Goal: Task Accomplishment & Management: Manage account settings

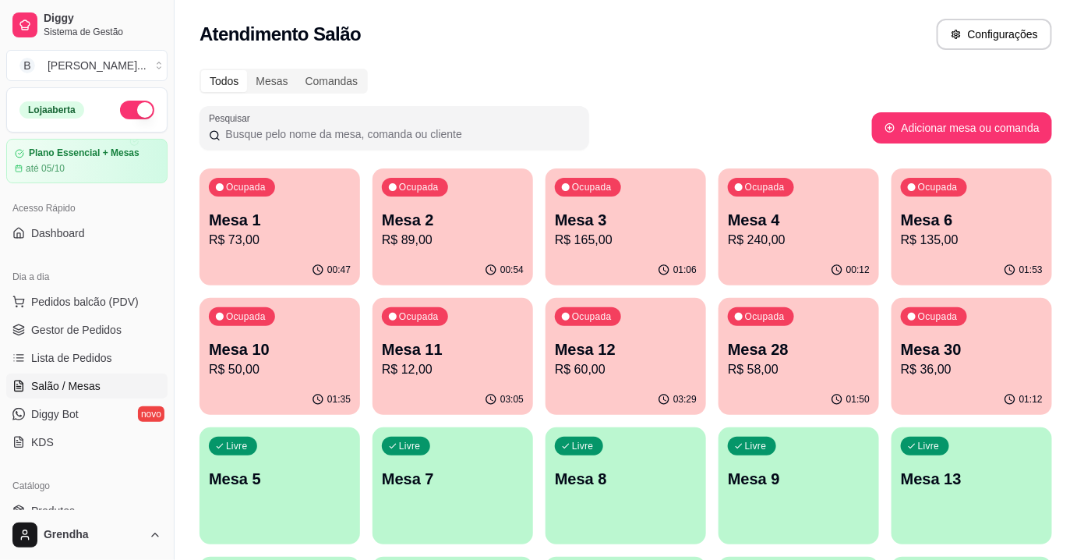
scroll to position [156, 0]
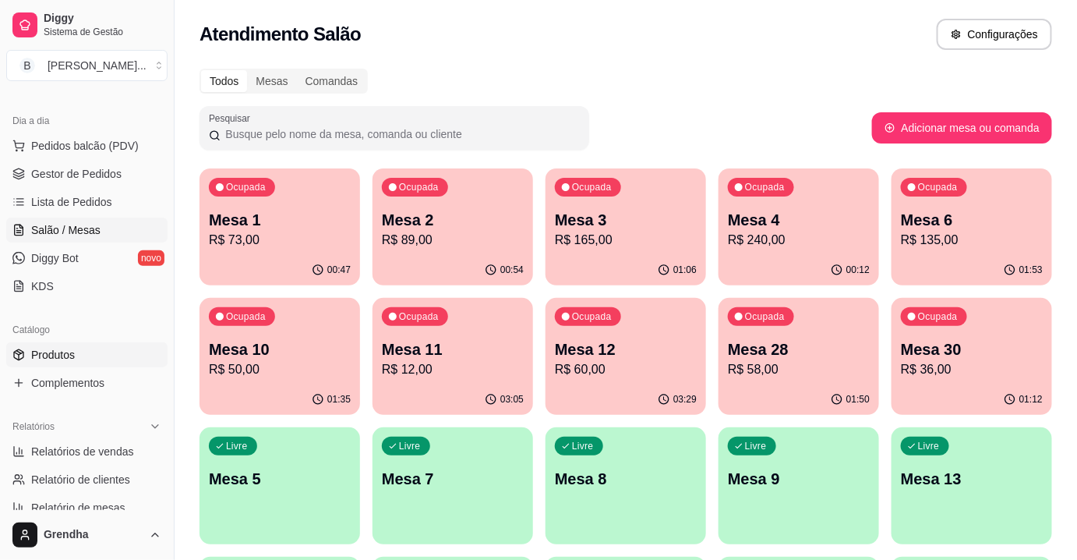
click at [70, 355] on span "Produtos" at bounding box center [53, 355] width 44 height 16
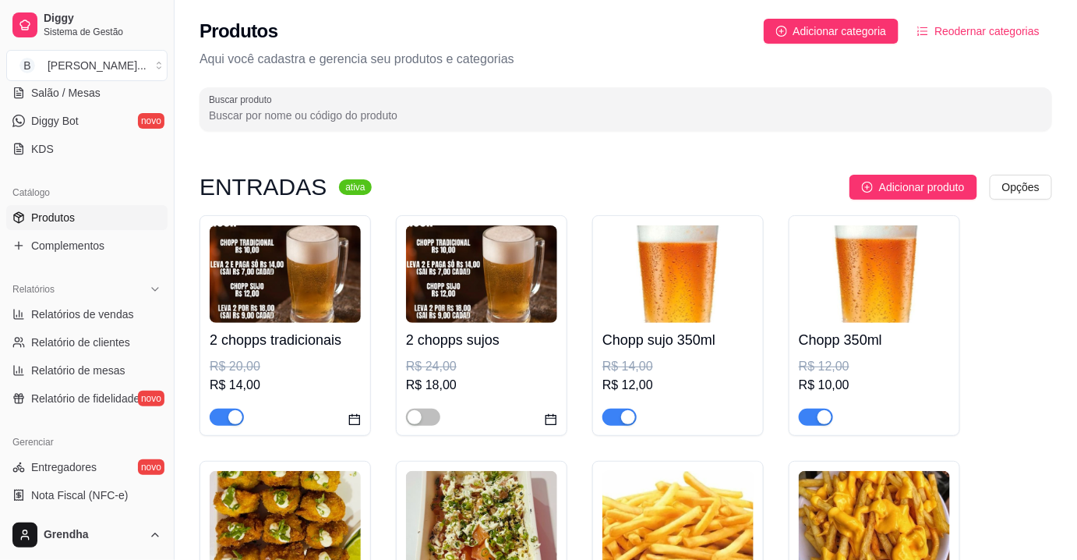
scroll to position [294, 0]
click at [112, 375] on span "Relatório de mesas" at bounding box center [78, 370] width 94 height 16
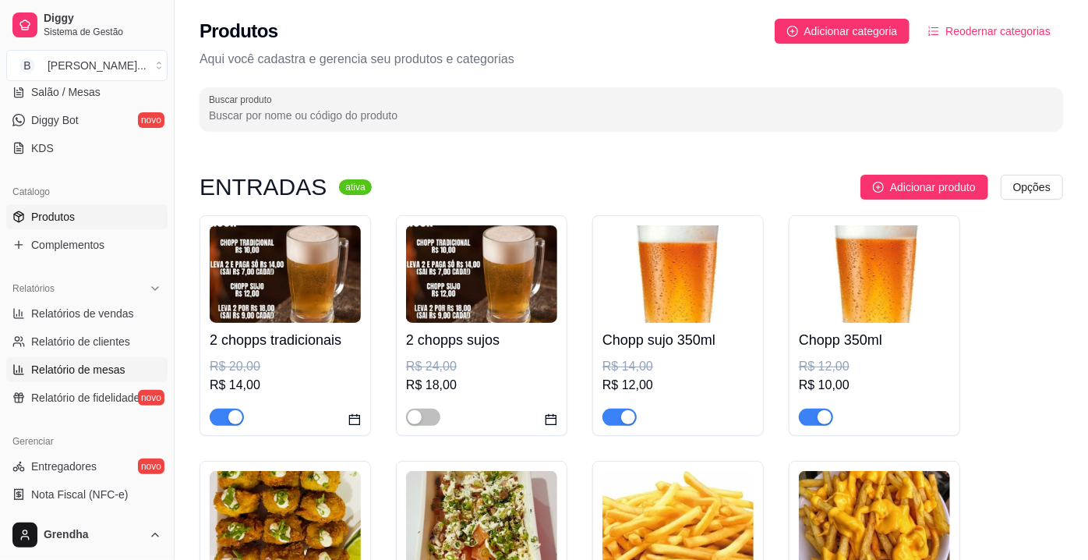
select select "TOTAL_OF_ORDERS"
select select "7"
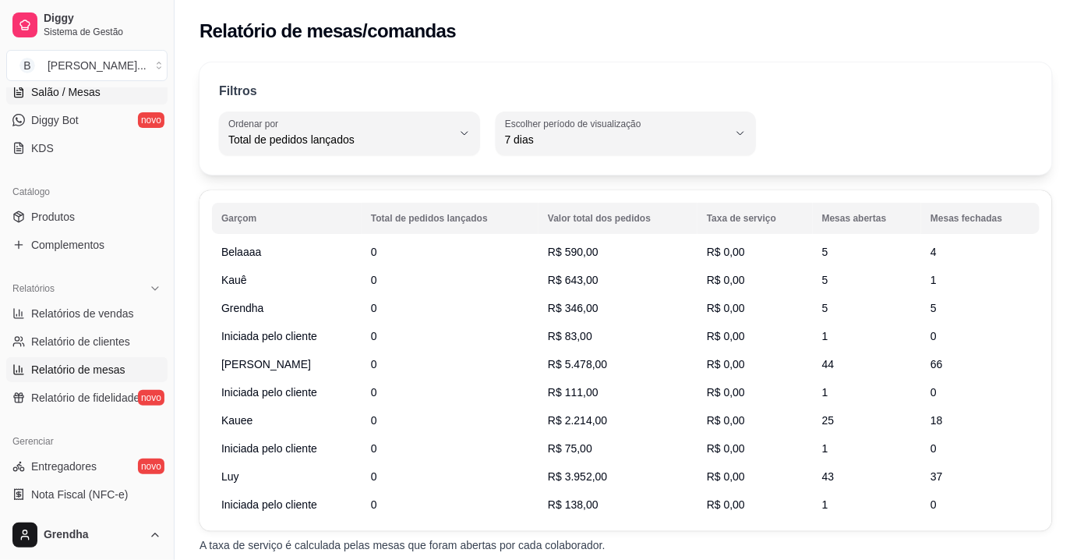
click at [87, 98] on link "Salão / Mesas" at bounding box center [86, 91] width 161 height 25
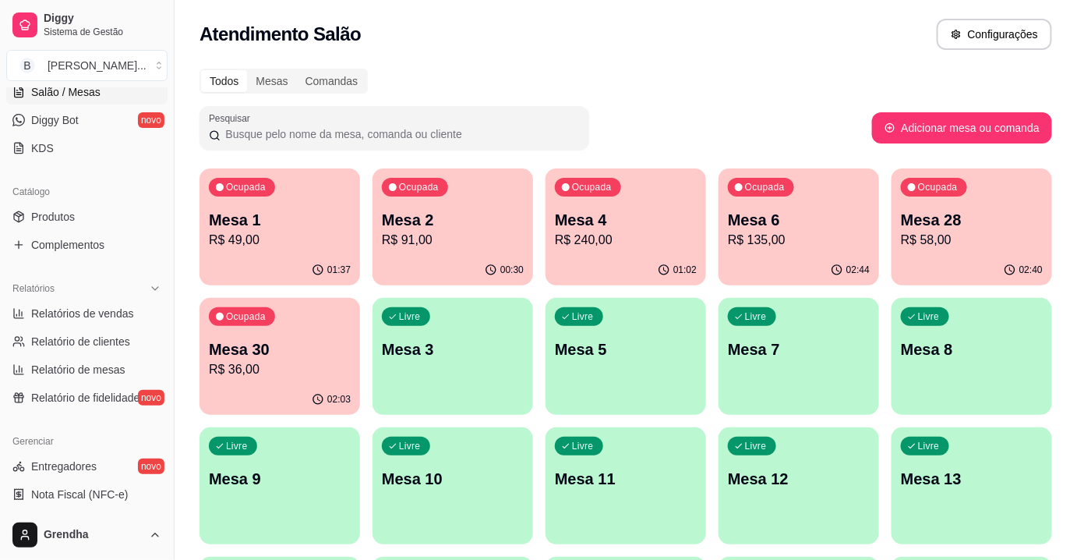
click at [87, 98] on link "Salão / Mesas" at bounding box center [86, 91] width 161 height 25
click at [54, 317] on span "Relatórios de vendas" at bounding box center [82, 313] width 103 height 16
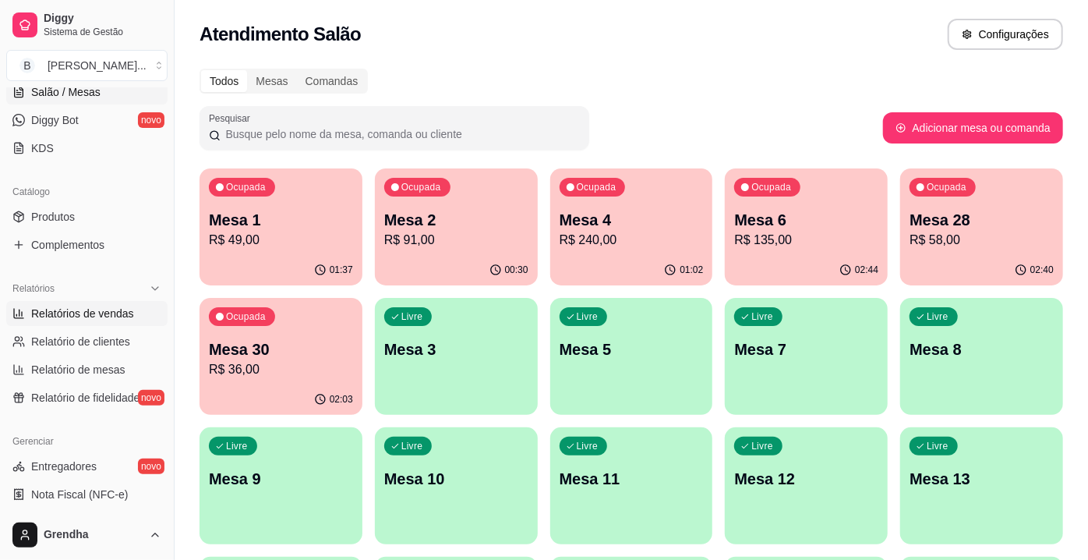
select select "ALL"
select select "0"
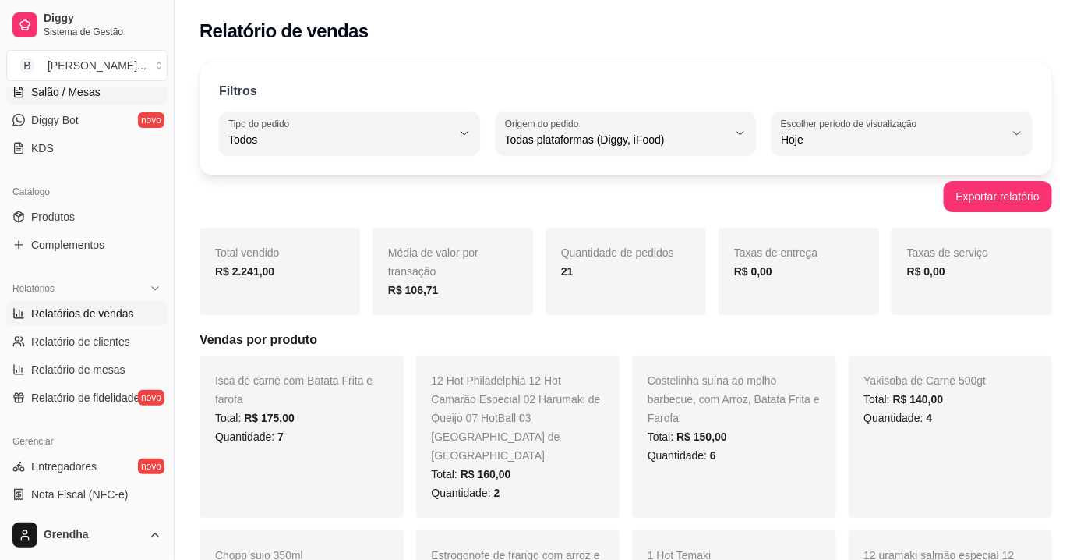
click at [72, 91] on span "Salão / Mesas" at bounding box center [65, 92] width 69 height 16
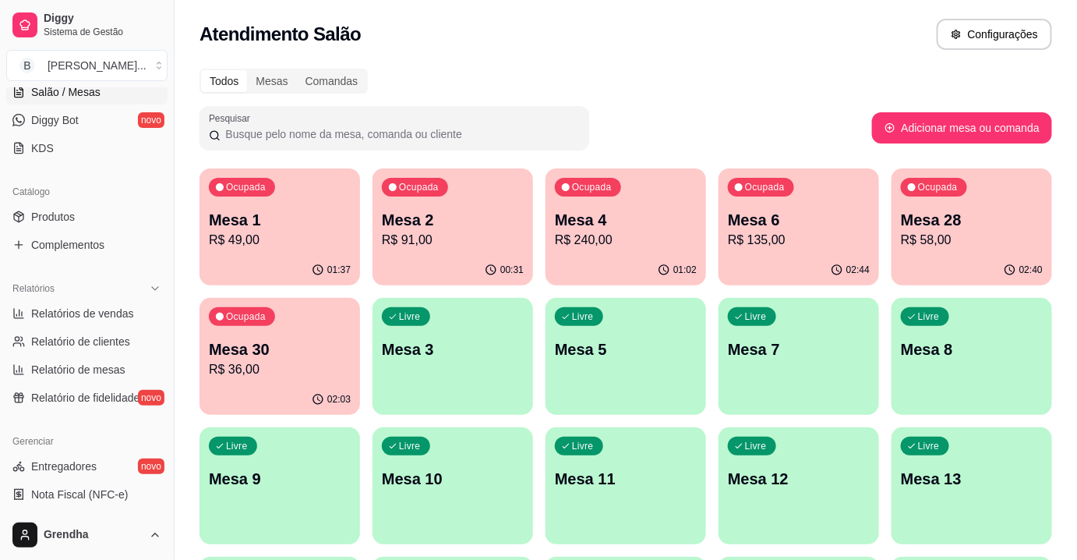
click at [72, 91] on span "Salão / Mesas" at bounding box center [65, 92] width 69 height 16
click at [55, 213] on span "Produtos" at bounding box center [53, 217] width 44 height 16
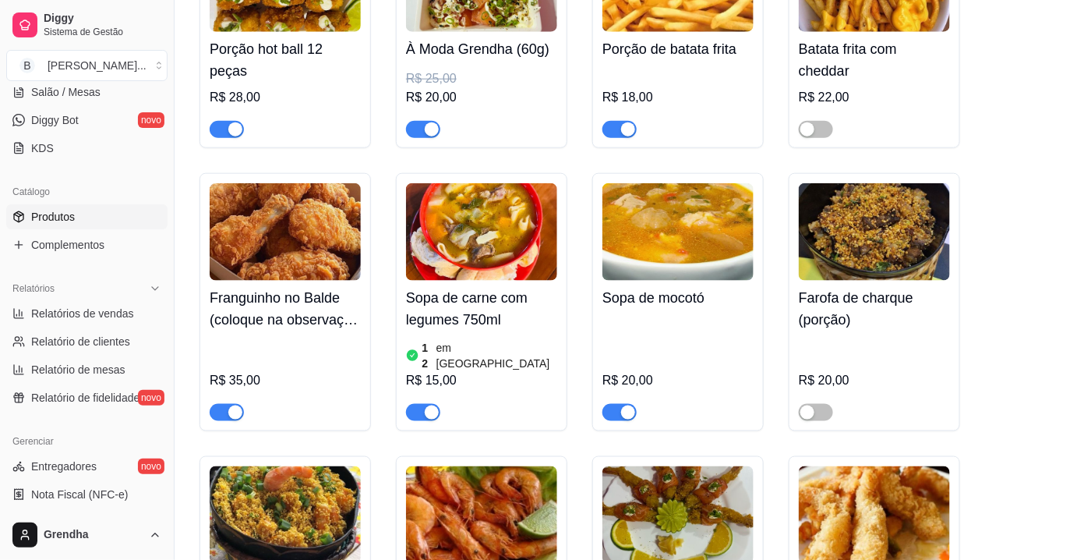
scroll to position [552, 0]
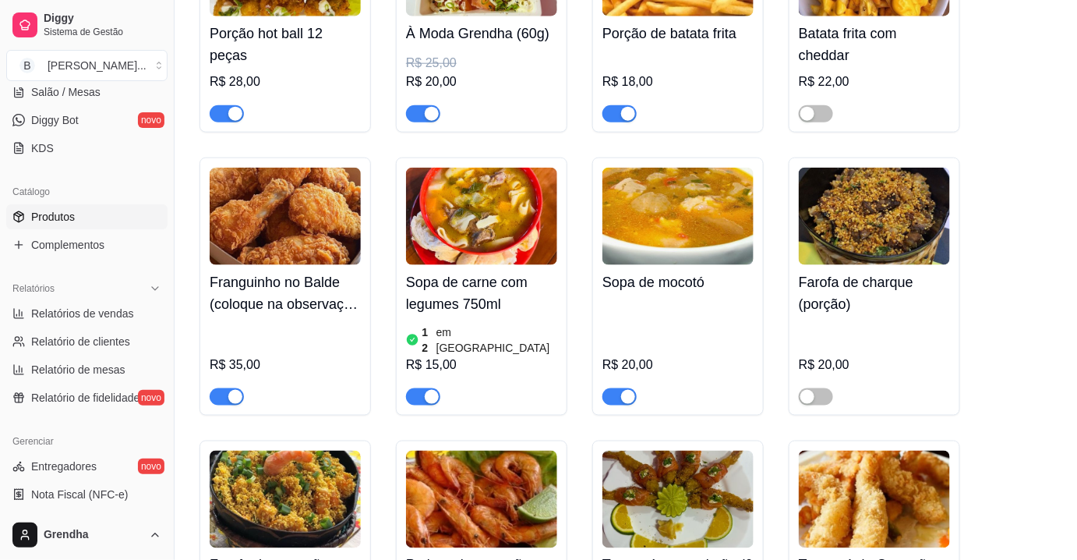
click at [509, 231] on img at bounding box center [481, 216] width 151 height 97
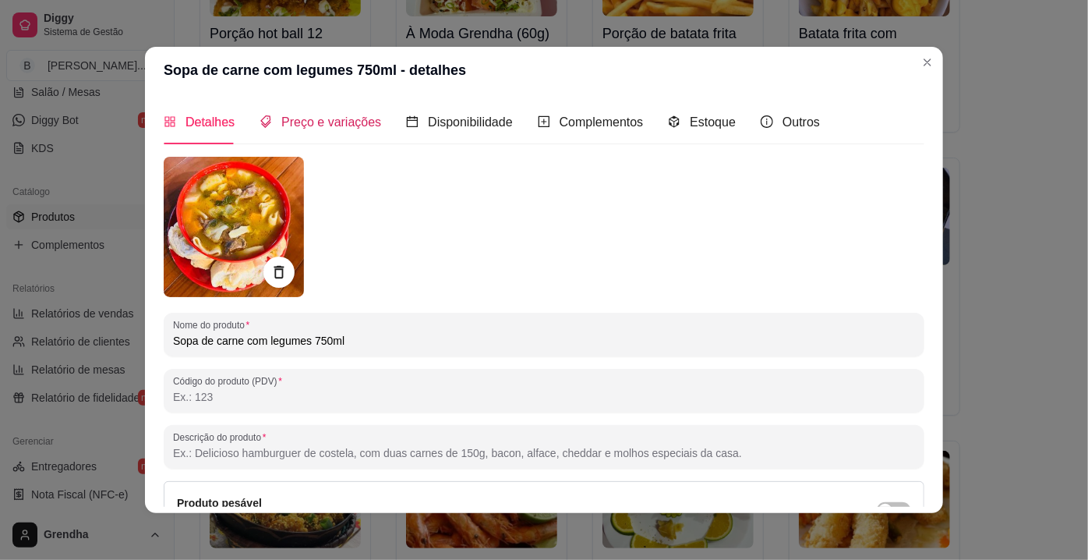
click at [312, 128] on span "Preço e variações" at bounding box center [331, 121] width 100 height 13
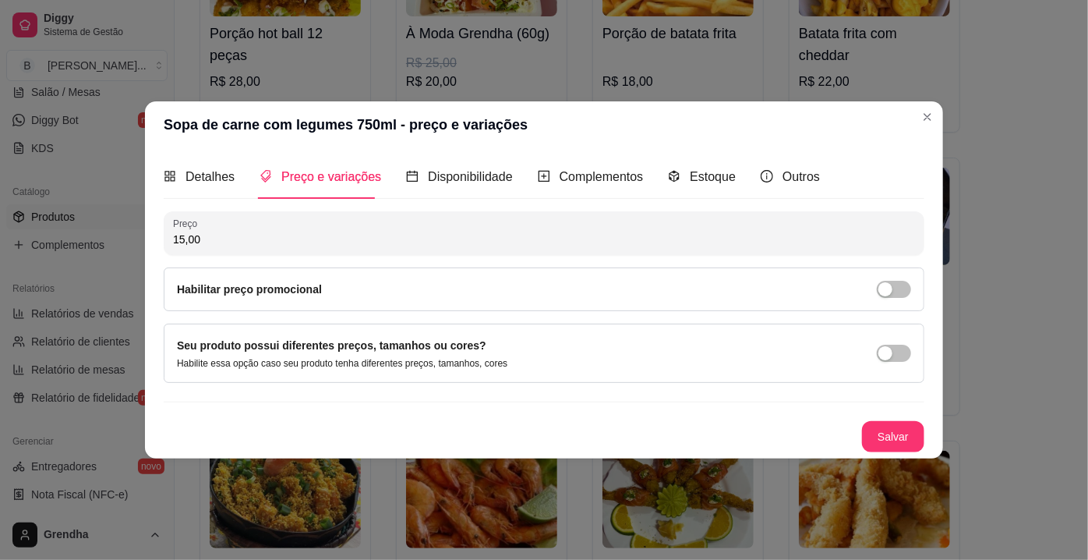
click at [250, 247] on input "15,00" at bounding box center [544, 239] width 742 height 16
type input "18,00"
click at [895, 427] on button "Salvar" at bounding box center [893, 436] width 62 height 31
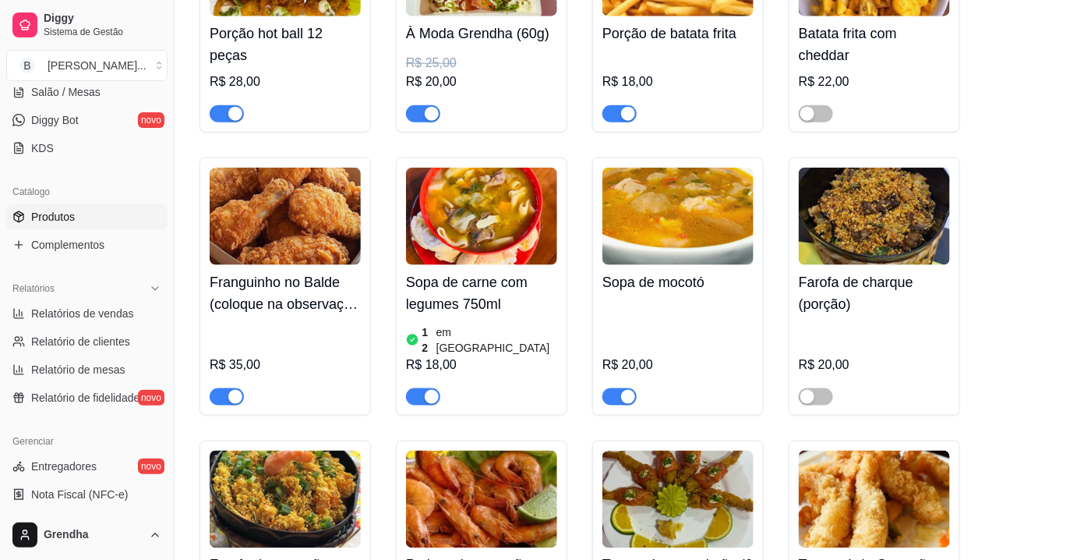
drag, startPoint x: 171, startPoint y: 281, endPoint x: 208, endPoint y: 288, distance: 38.1
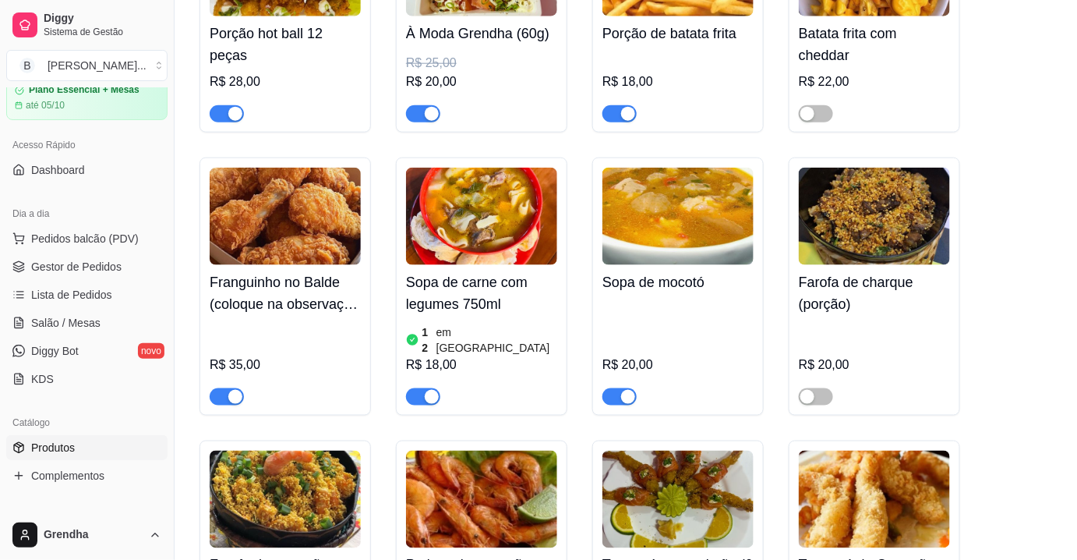
scroll to position [0, 0]
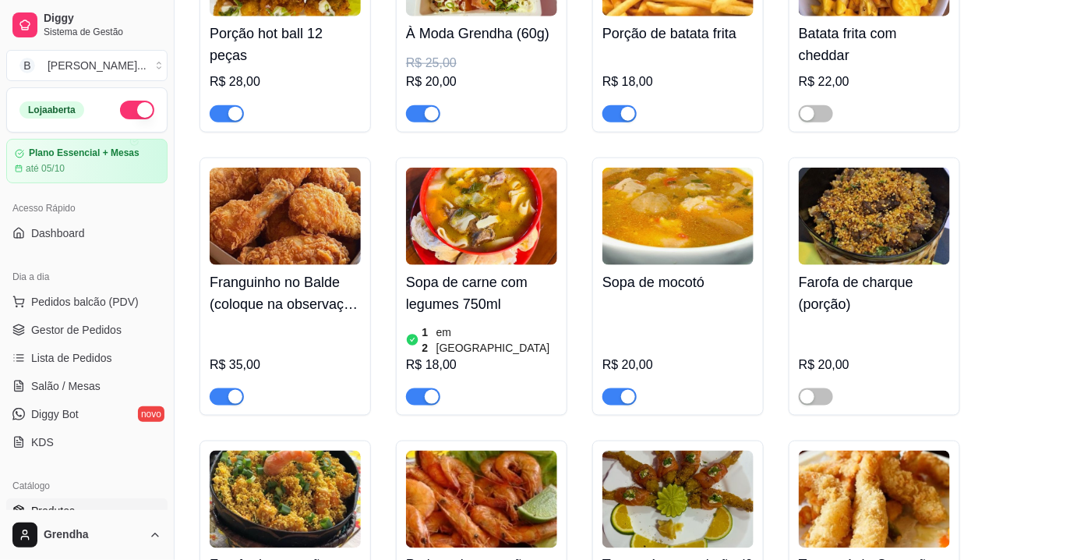
click at [120, 106] on button "button" at bounding box center [137, 110] width 34 height 19
